Goal: Information Seeking & Learning: Check status

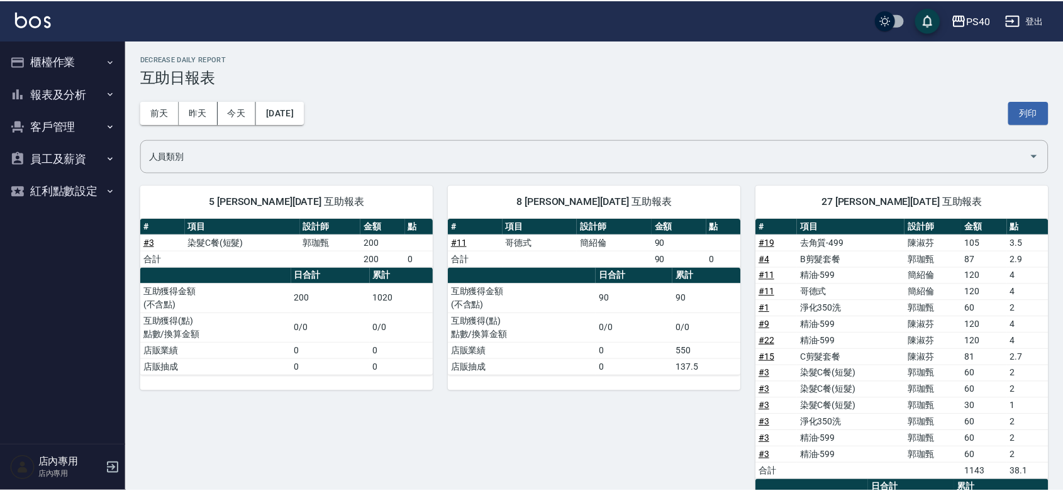
scroll to position [284, 0]
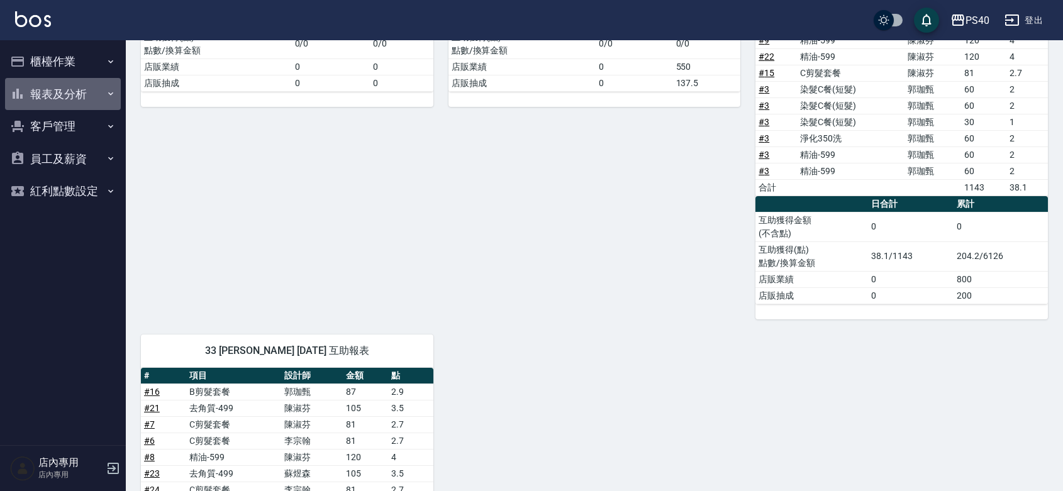
click at [87, 96] on button "報表及分析" at bounding box center [63, 94] width 116 height 33
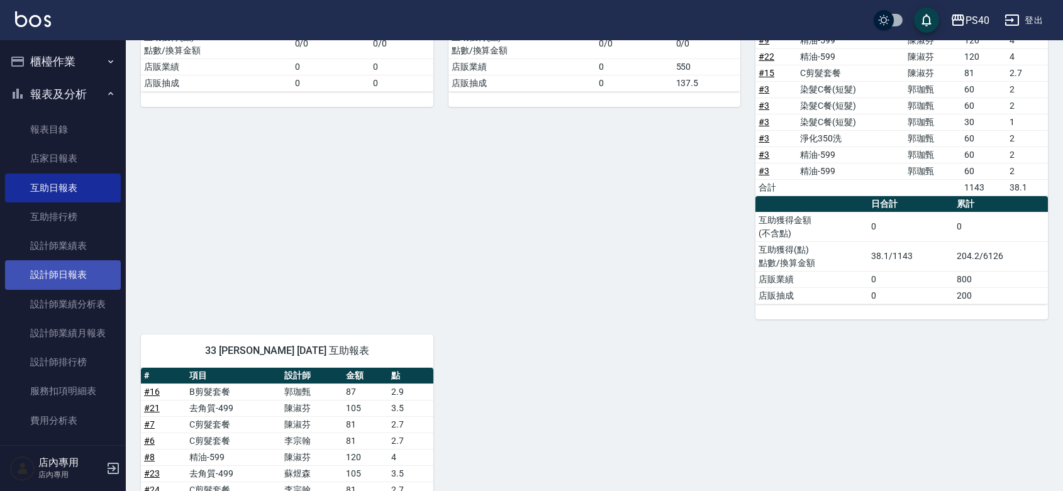
click at [64, 281] on link "設計師日報表" at bounding box center [63, 274] width 116 height 29
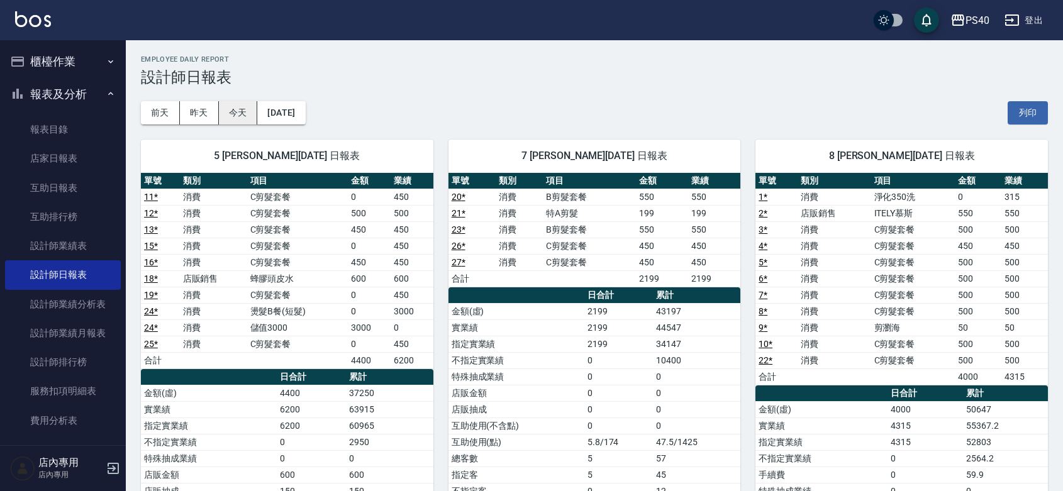
click at [230, 116] on button "今天" at bounding box center [238, 112] width 39 height 23
drag, startPoint x: 417, startPoint y: 312, endPoint x: 416, endPoint y: 296, distance: 15.7
click at [417, 298] on tbody "11 * 消費 C剪髮套餐 0 450 12 * 消費 C剪髮套餐 500 500 13 * 消費 C剪髮套餐 450 450 15 * 消費 C剪髮套餐 0…" at bounding box center [287, 279] width 292 height 180
click at [416, 293] on td "450" at bounding box center [412, 295] width 43 height 16
click at [196, 109] on button "昨天" at bounding box center [199, 112] width 39 height 23
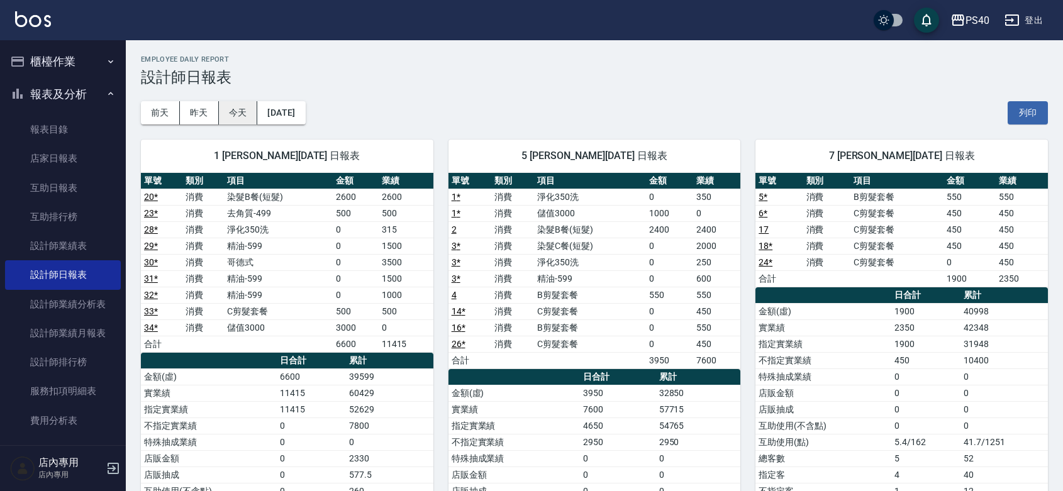
click at [234, 114] on button "今天" at bounding box center [238, 112] width 39 height 23
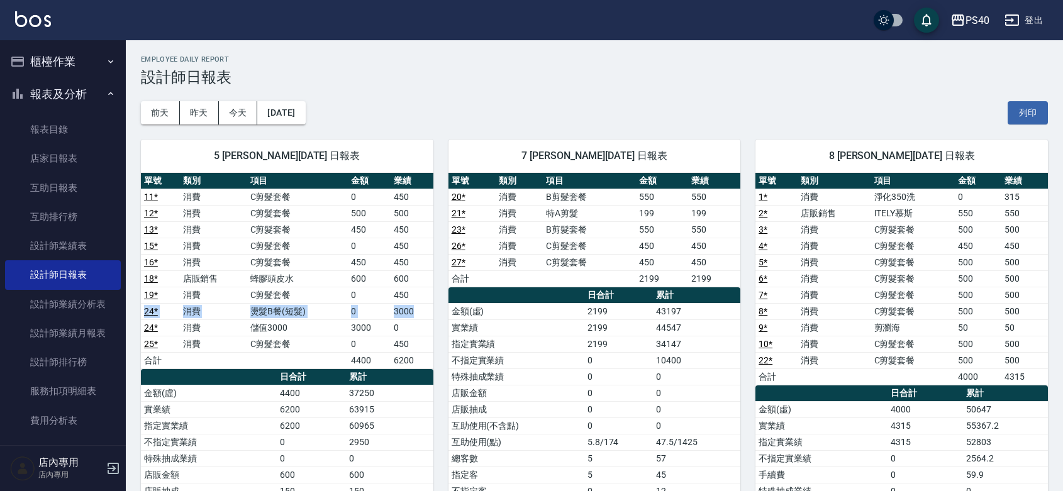
drag, startPoint x: 421, startPoint y: 305, endPoint x: 414, endPoint y: 291, distance: 16.3
click at [414, 291] on tbody "11 * 消費 C剪髮套餐 0 450 12 * 消費 C剪髮套餐 500 500 13 * 消費 C剪髮套餐 450 450 15 * 消費 C剪髮套餐 0…" at bounding box center [287, 279] width 292 height 180
click at [414, 291] on td "450" at bounding box center [412, 295] width 43 height 16
drag, startPoint x: 413, startPoint y: 313, endPoint x: 416, endPoint y: 301, distance: 12.4
click at [416, 301] on tbody "11 * 消費 C剪髮套餐 0 450 12 * 消費 C剪髮套餐 500 500 13 * 消費 C剪髮套餐 450 450 15 * 消費 C剪髮套餐 0…" at bounding box center [287, 279] width 292 height 180
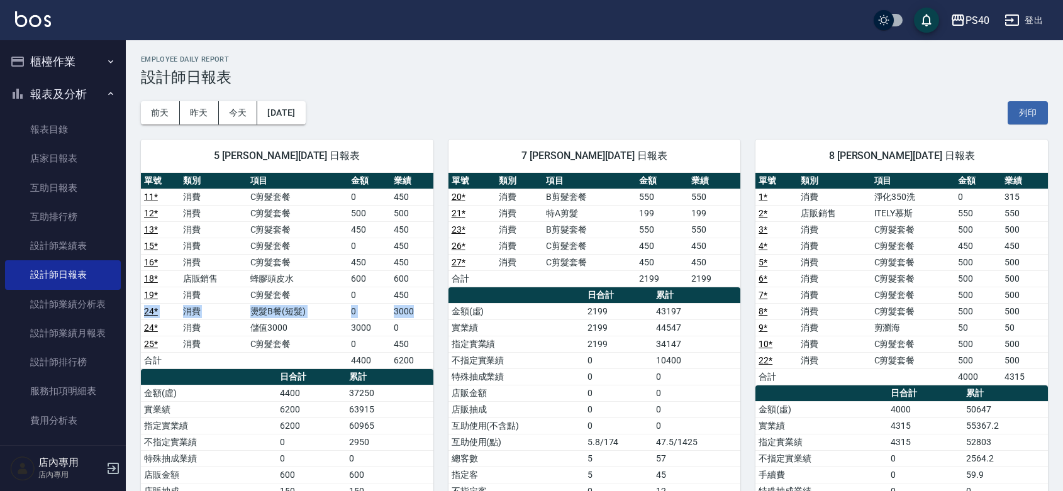
click at [419, 311] on td "3000" at bounding box center [412, 311] width 43 height 16
drag, startPoint x: 406, startPoint y: 321, endPoint x: 408, endPoint y: 296, distance: 25.9
click at [406, 297] on tbody "11 * 消費 C剪髮套餐 0 450 12 * 消費 C剪髮套餐 500 500 13 * 消費 C剪髮套餐 450 450 15 * 消費 C剪髮套餐 0…" at bounding box center [287, 279] width 292 height 180
click at [408, 296] on td "450" at bounding box center [412, 295] width 43 height 16
drag, startPoint x: 416, startPoint y: 324, endPoint x: 419, endPoint y: 298, distance: 26.5
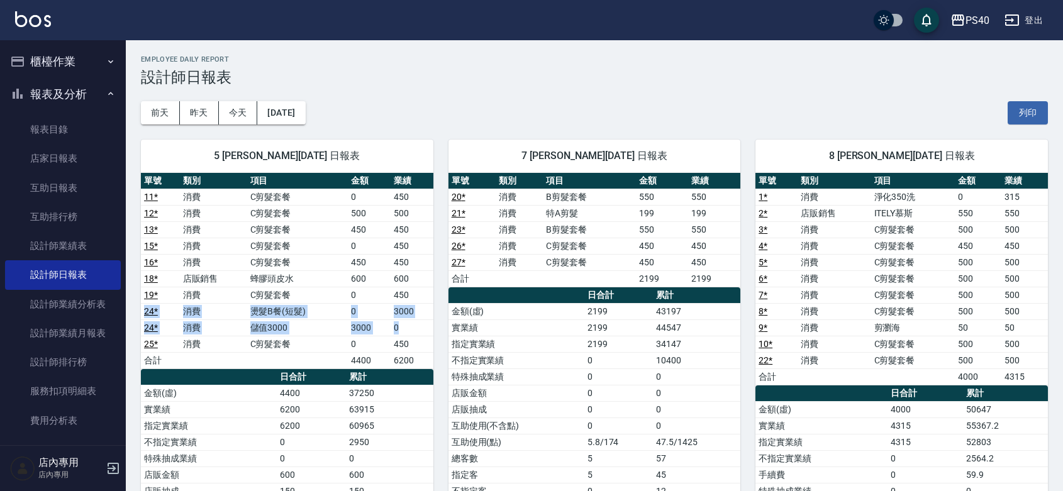
click at [419, 298] on tbody "11 * 消費 C剪髮套餐 0 450 12 * 消費 C剪髮套餐 500 500 13 * 消費 C剪髮套餐 450 450 15 * 消費 C剪髮套餐 0…" at bounding box center [287, 279] width 292 height 180
drag, startPoint x: 419, startPoint y: 298, endPoint x: 413, endPoint y: 307, distance: 11.3
click at [419, 299] on td "450" at bounding box center [412, 295] width 43 height 16
click at [409, 291] on td "450" at bounding box center [412, 295] width 43 height 16
drag, startPoint x: 409, startPoint y: 319, endPoint x: 409, endPoint y: 293, distance: 25.8
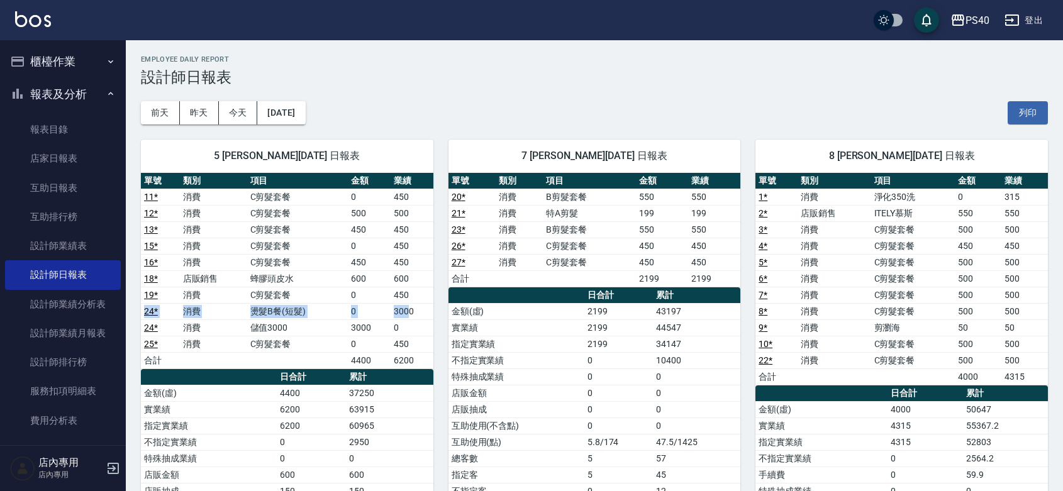
click at [409, 293] on tbody "11 * 消費 C剪髮套餐 0 450 12 * 消費 C剪髮套餐 500 500 13 * 消費 C剪髮套餐 450 450 15 * 消費 C剪髮套餐 0…" at bounding box center [287, 279] width 292 height 180
click at [409, 293] on td "450" at bounding box center [412, 295] width 43 height 16
drag, startPoint x: 418, startPoint y: 328, endPoint x: 420, endPoint y: 293, distance: 35.3
click at [420, 293] on tbody "11 * 消費 C剪髮套餐 0 450 12 * 消費 C剪髮套餐 500 500 13 * 消費 C剪髮套餐 450 450 15 * 消費 C剪髮套餐 0…" at bounding box center [287, 279] width 292 height 180
click at [420, 293] on td "450" at bounding box center [412, 295] width 43 height 16
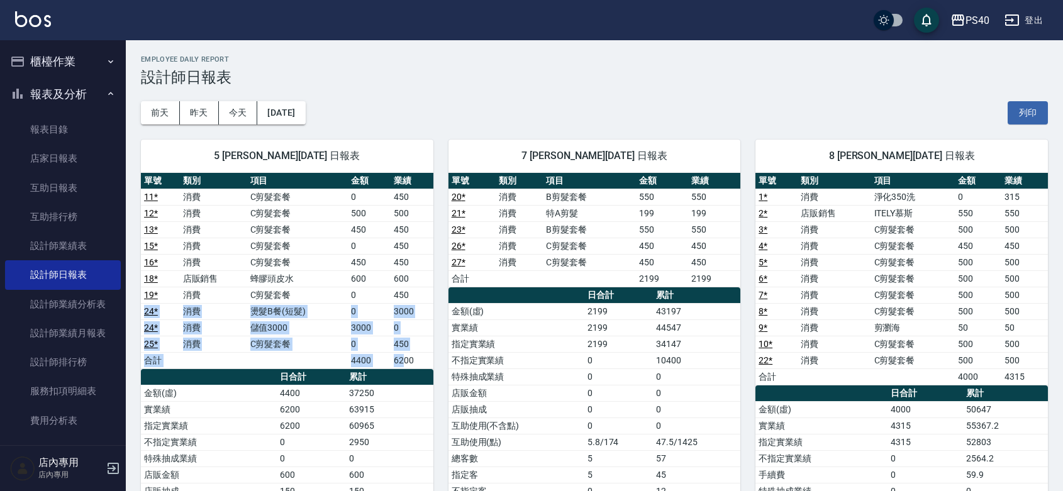
drag, startPoint x: 406, startPoint y: 346, endPoint x: 416, endPoint y: 303, distance: 43.9
click at [416, 303] on tbody "11 * 消費 C剪髮套餐 0 450 12 * 消費 C剪髮套餐 500 500 13 * 消費 C剪髮套餐 450 450 15 * 消費 C剪髮套餐 0…" at bounding box center [287, 279] width 292 height 180
click at [416, 303] on td "450" at bounding box center [412, 295] width 43 height 16
drag, startPoint x: 411, startPoint y: 346, endPoint x: 412, endPoint y: 302, distance: 44.0
click at [412, 302] on tbody "11 * 消費 C剪髮套餐 0 450 12 * 消費 C剪髮套餐 500 500 13 * 消費 C剪髮套餐 450 450 15 * 消費 C剪髮套餐 0…" at bounding box center [287, 279] width 292 height 180
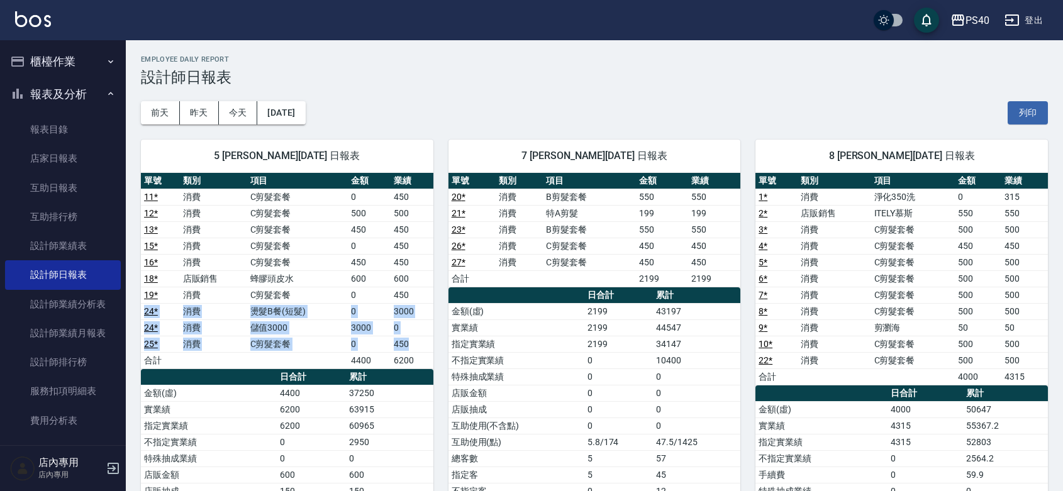
click at [412, 302] on td "450" at bounding box center [412, 295] width 43 height 16
drag, startPoint x: 406, startPoint y: 334, endPoint x: 406, endPoint y: 315, distance: 19.5
click at [406, 315] on tbody "11 * 消費 C剪髮套餐 0 450 12 * 消費 C剪髮套餐 500 500 13 * 消費 C剪髮套餐 450 450 15 * 消費 C剪髮套餐 0…" at bounding box center [287, 279] width 292 height 180
click at [406, 315] on td "3000" at bounding box center [412, 311] width 43 height 16
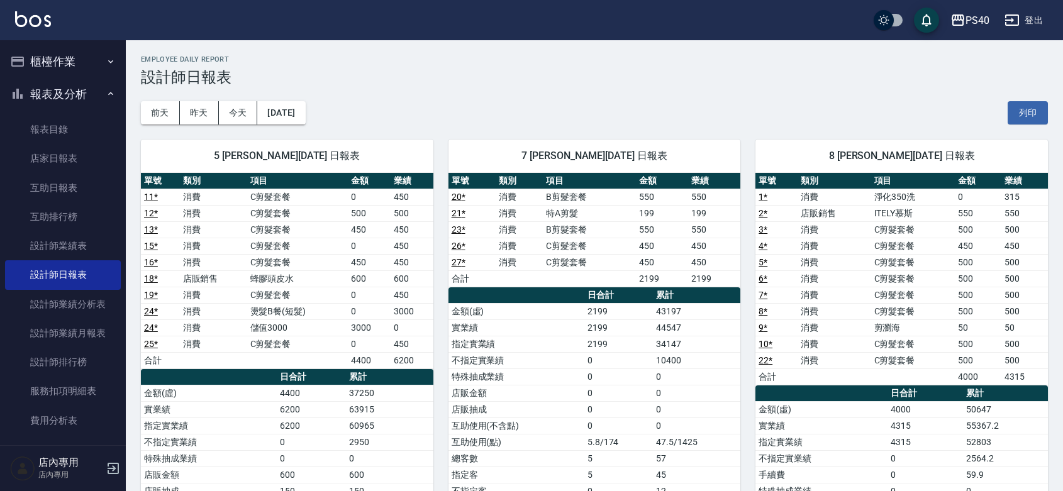
click at [538, 99] on div "[DATE] [DATE] [DATE] [DATE] 列印" at bounding box center [594, 112] width 907 height 53
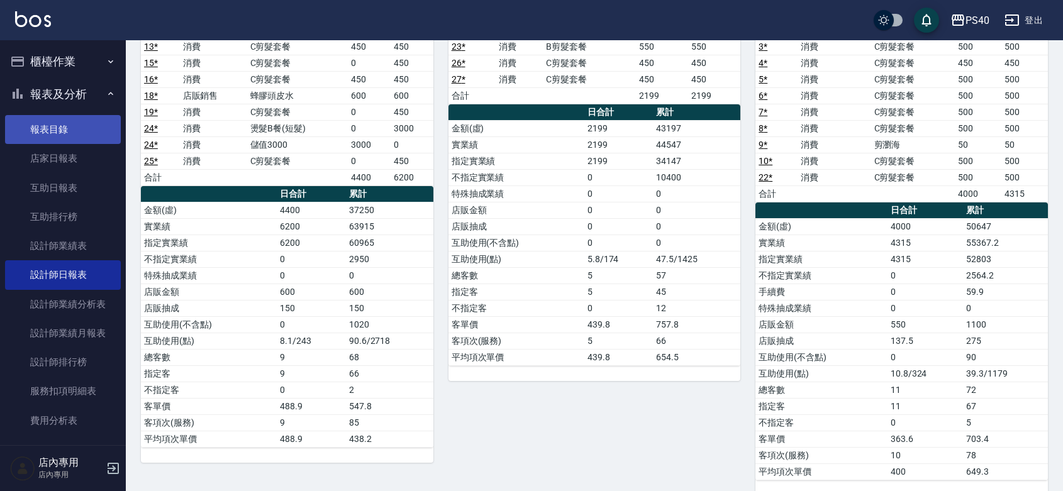
click at [55, 126] on link "報表目錄" at bounding box center [63, 129] width 116 height 29
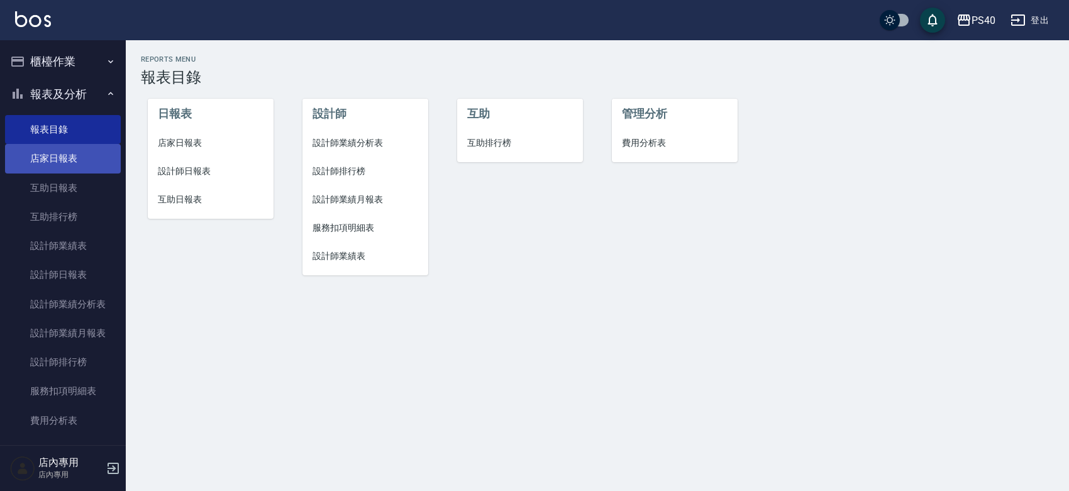
click at [60, 155] on link "店家日報表" at bounding box center [63, 158] width 116 height 29
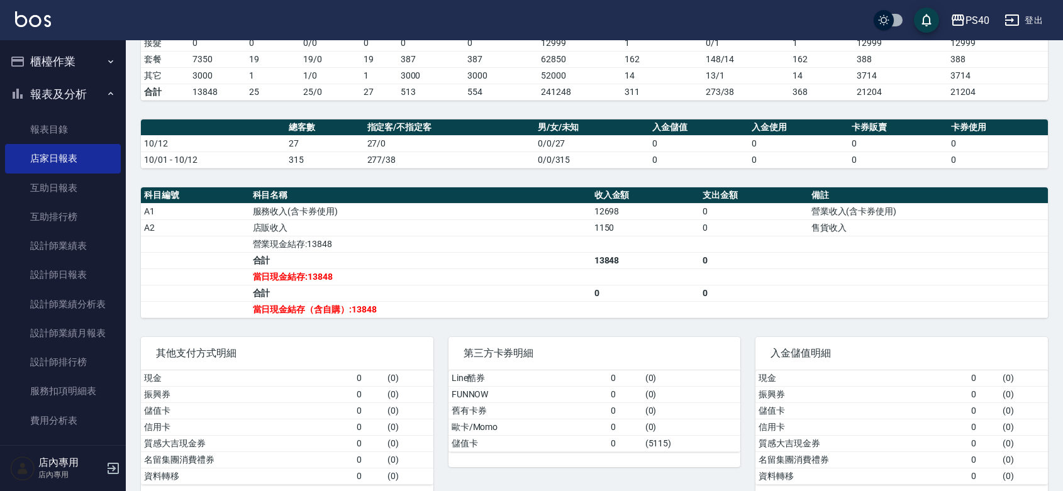
scroll to position [328, 0]
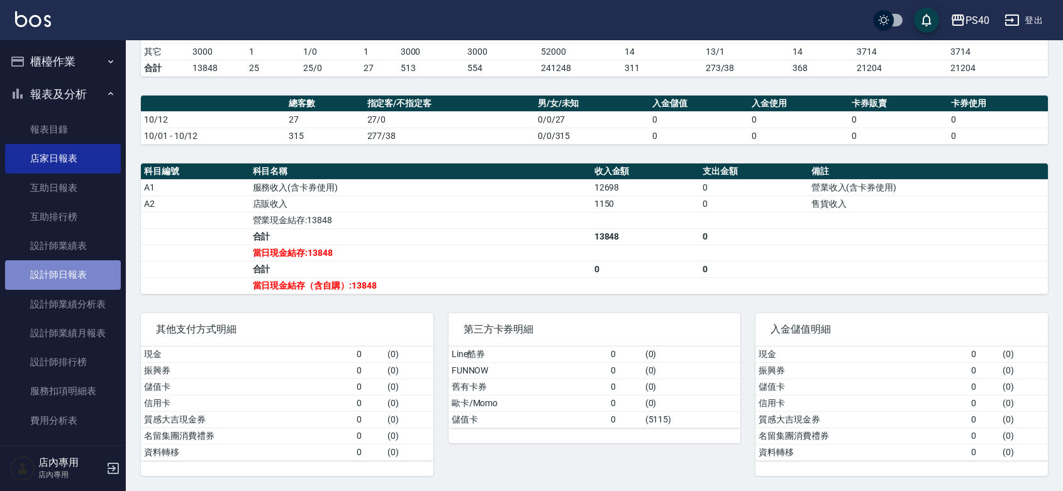
click at [69, 281] on link "設計師日報表" at bounding box center [63, 274] width 116 height 29
